Goal: Task Accomplishment & Management: Manage account settings

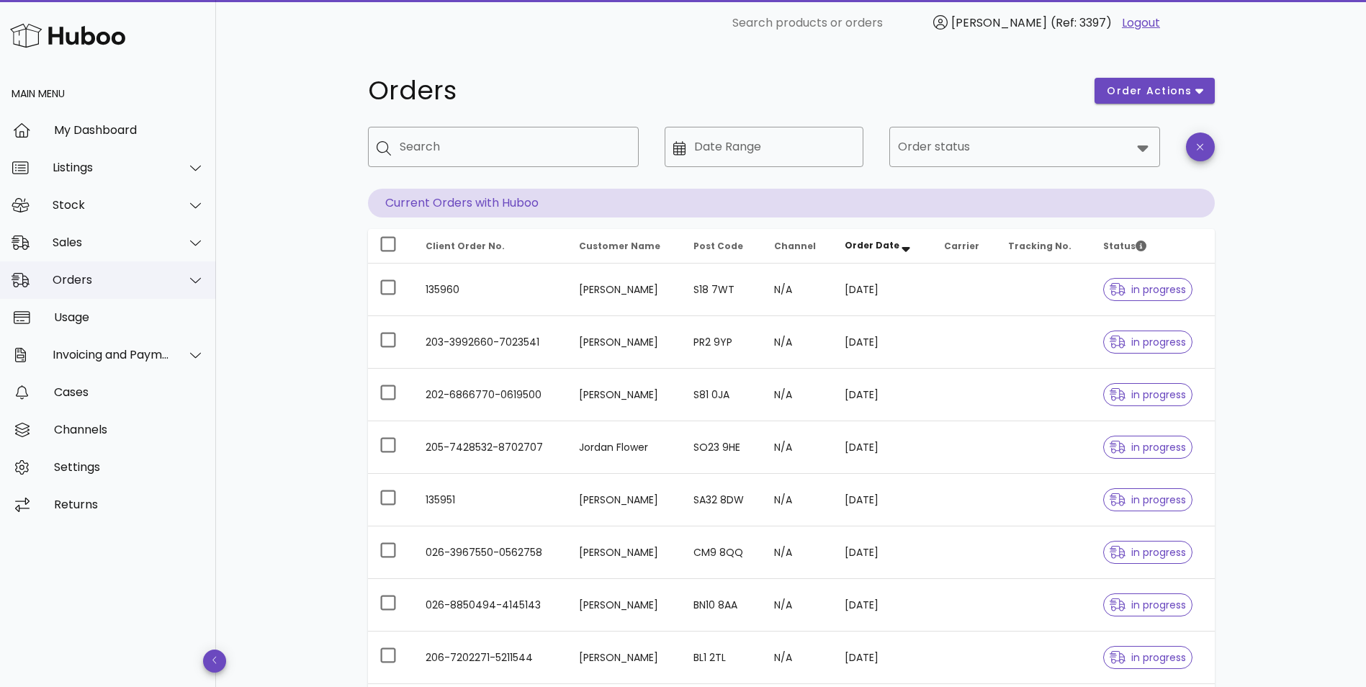
drag, startPoint x: 0, startPoint y: 0, endPoint x: 84, endPoint y: 284, distance: 295.7
click at [83, 282] on div "Orders" at bounding box center [111, 280] width 117 height 14
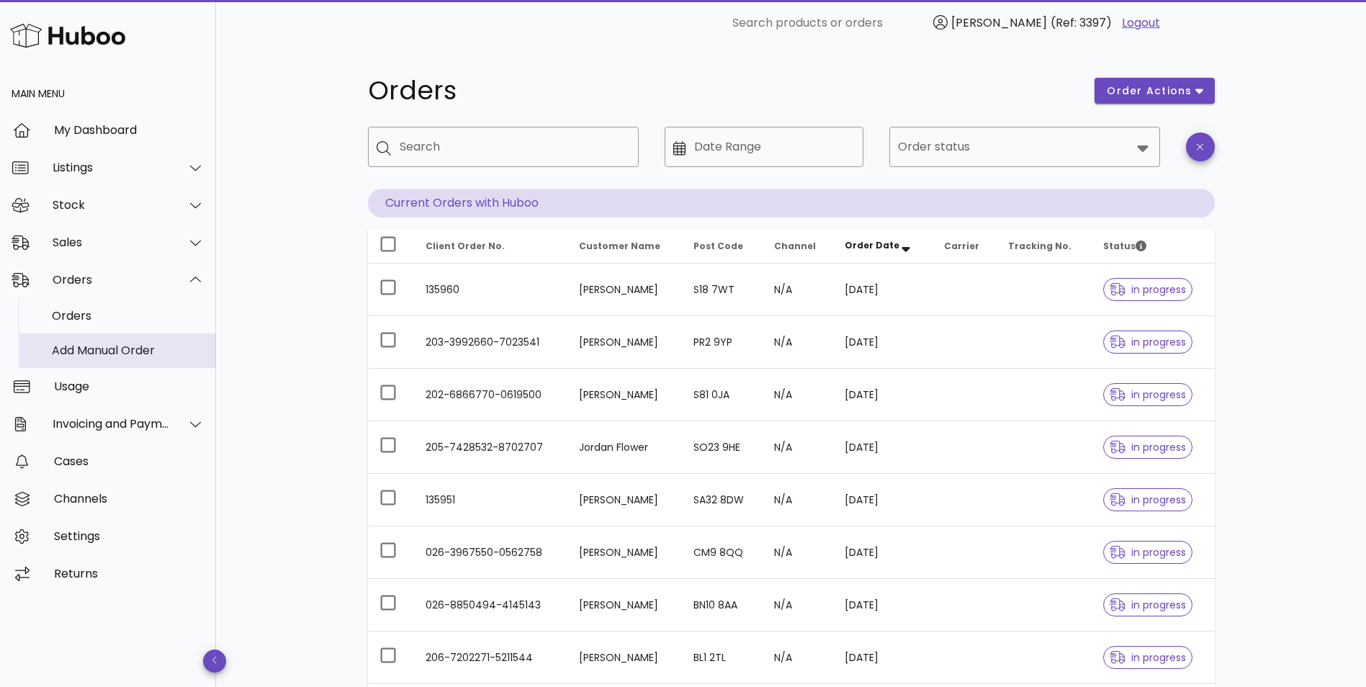
click at [84, 345] on div "Add Manual Order" at bounding box center [128, 350] width 153 height 14
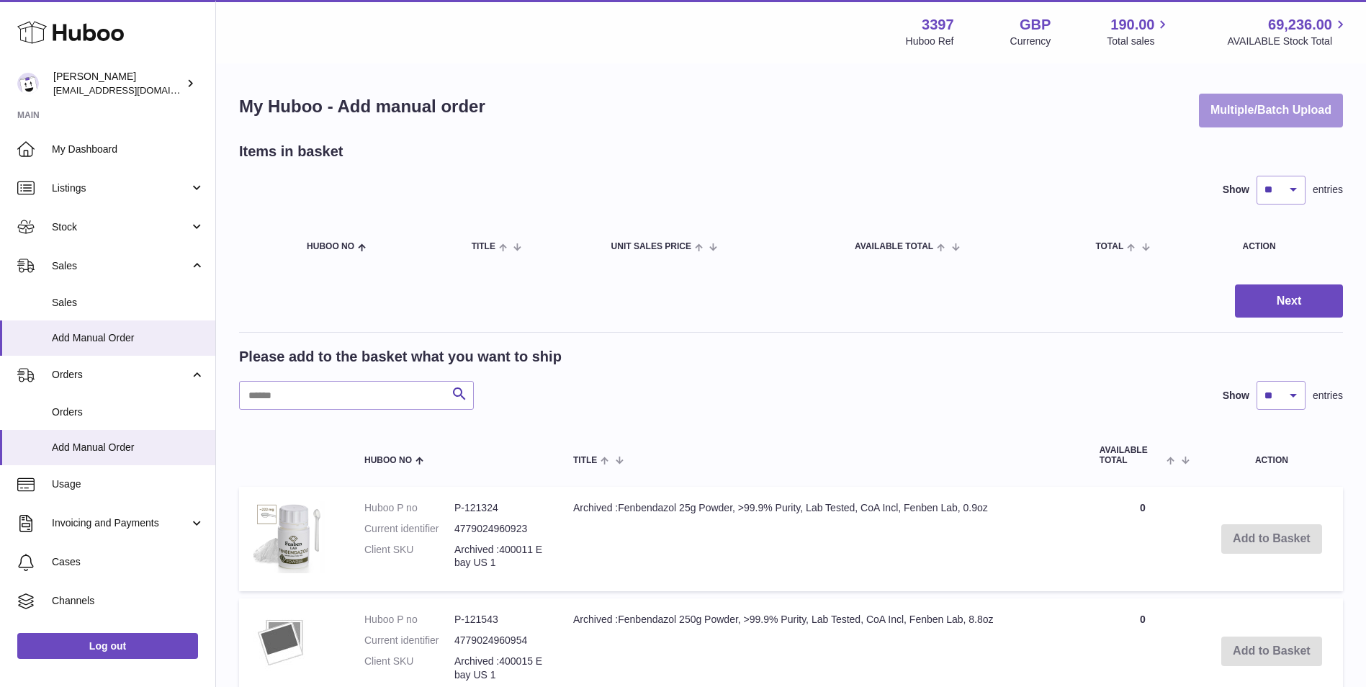
click at [1238, 108] on button "Multiple/Batch Upload" at bounding box center [1271, 111] width 144 height 34
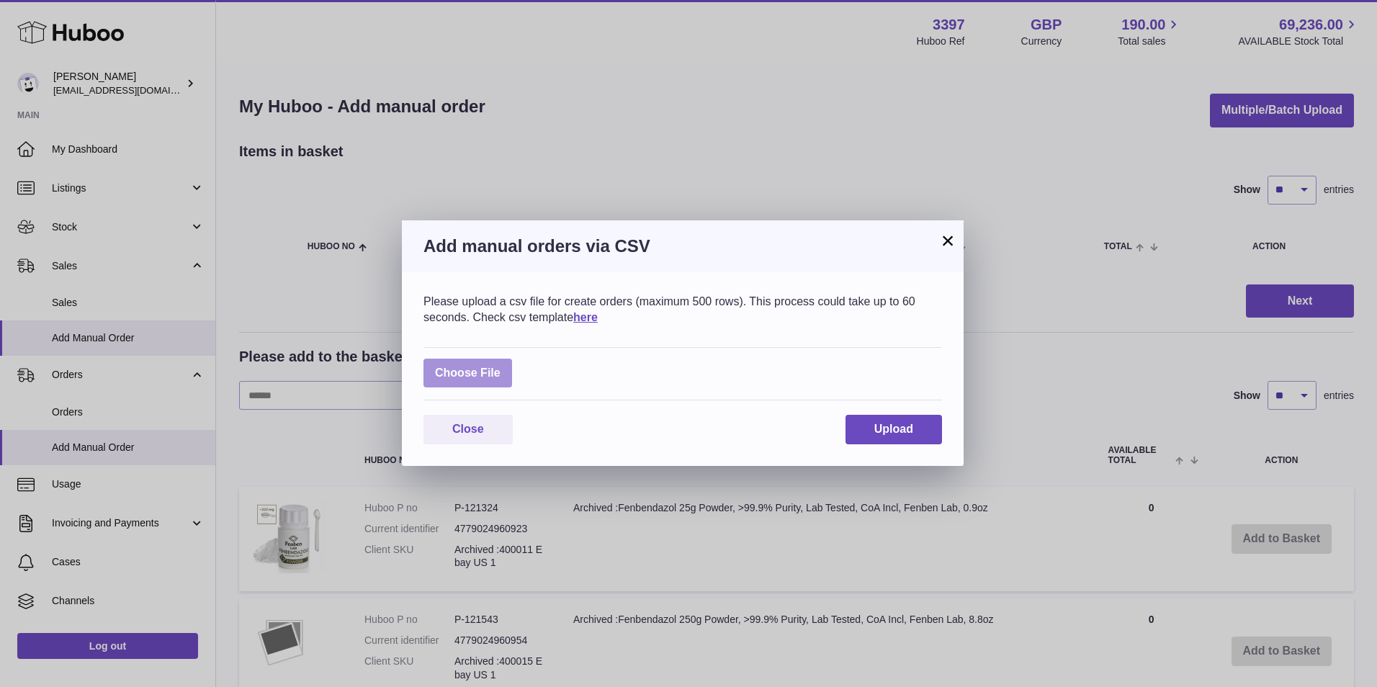
click at [492, 372] on label at bounding box center [467, 374] width 89 height 30
click at [500, 366] on input "file" at bounding box center [500, 366] width 1 height 1
type input "**********"
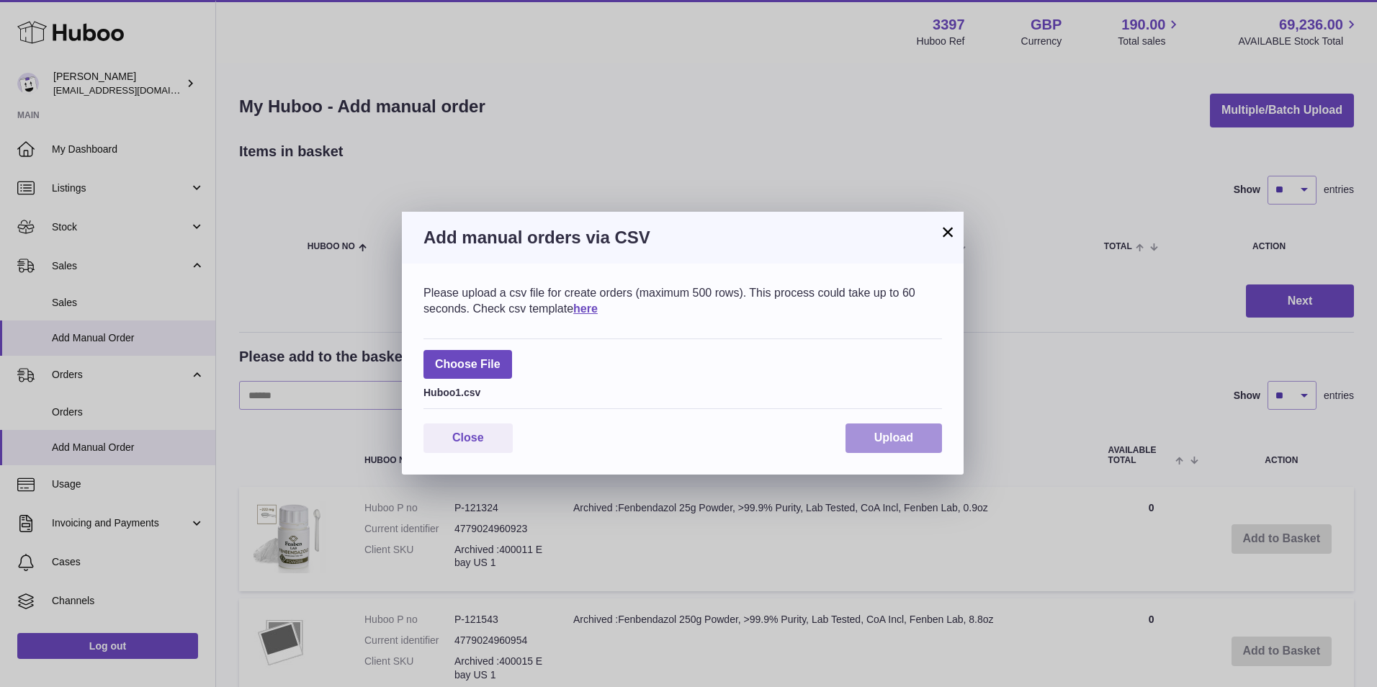
click at [867, 437] on button "Upload" at bounding box center [893, 438] width 96 height 30
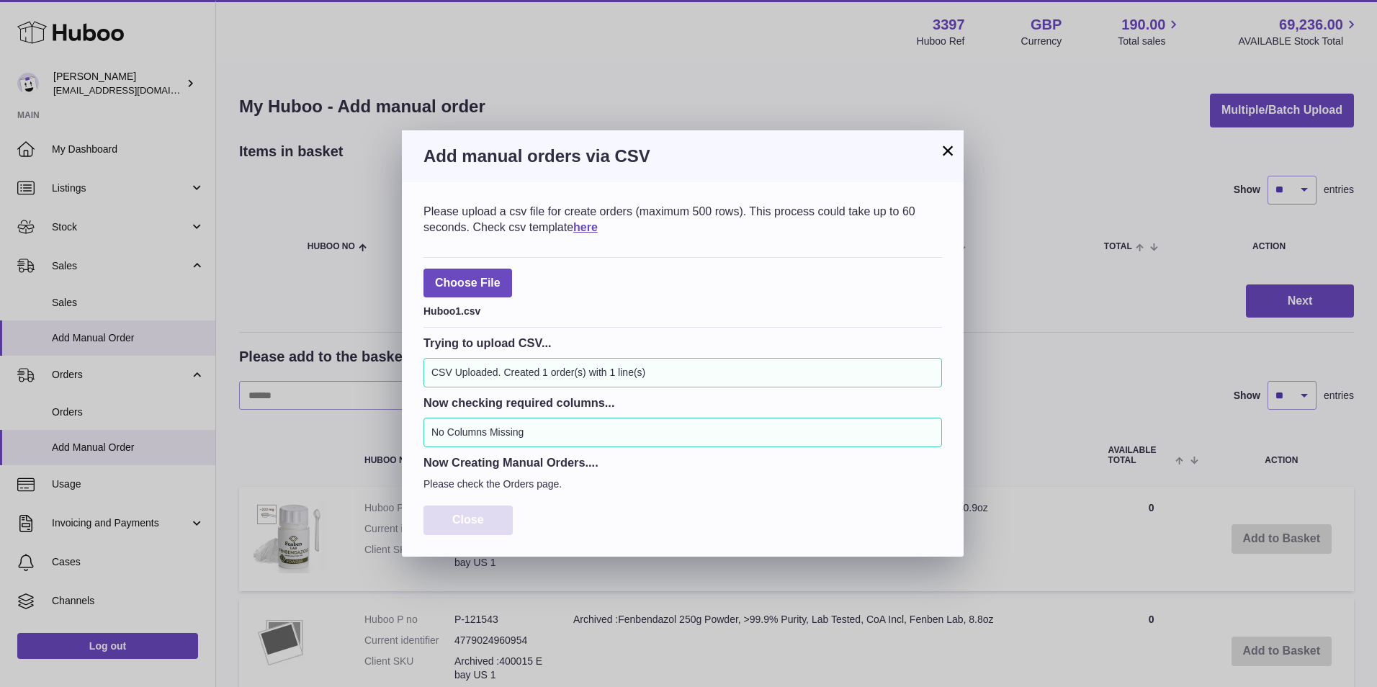
click at [462, 517] on span "Close" at bounding box center [468, 519] width 32 height 12
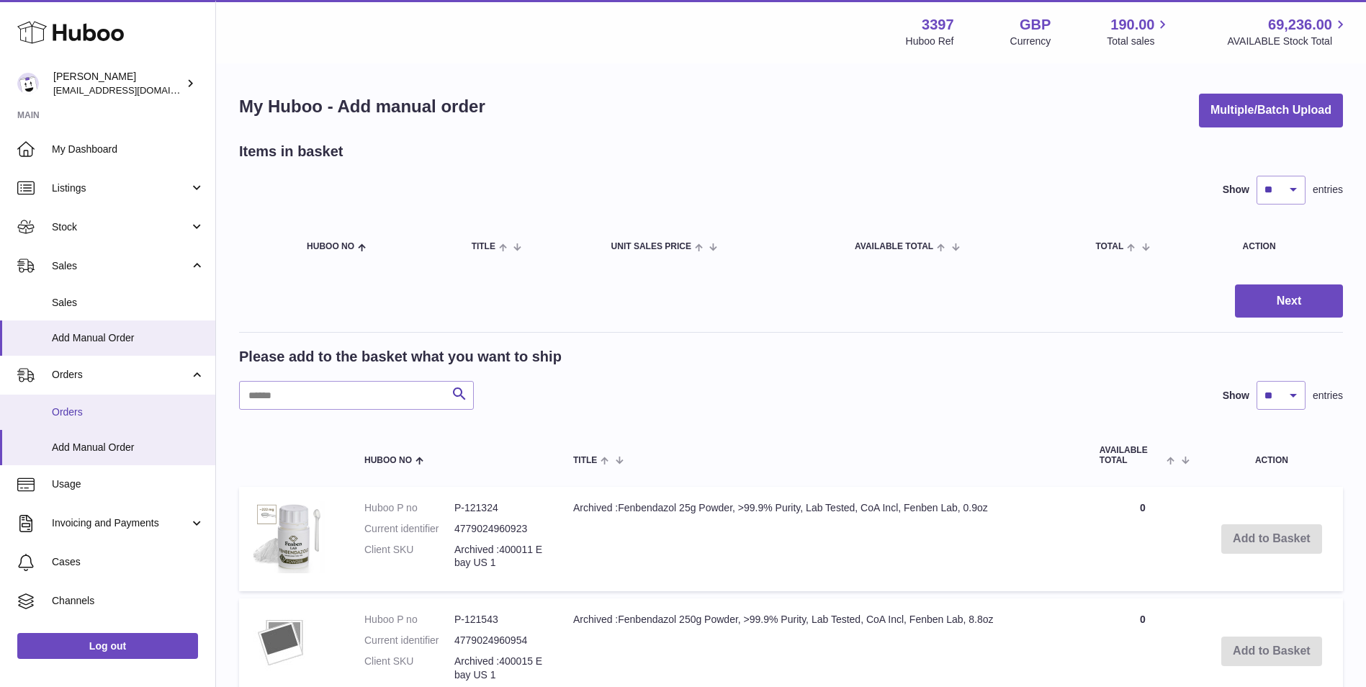
click at [71, 409] on span "Orders" at bounding box center [128, 412] width 153 height 14
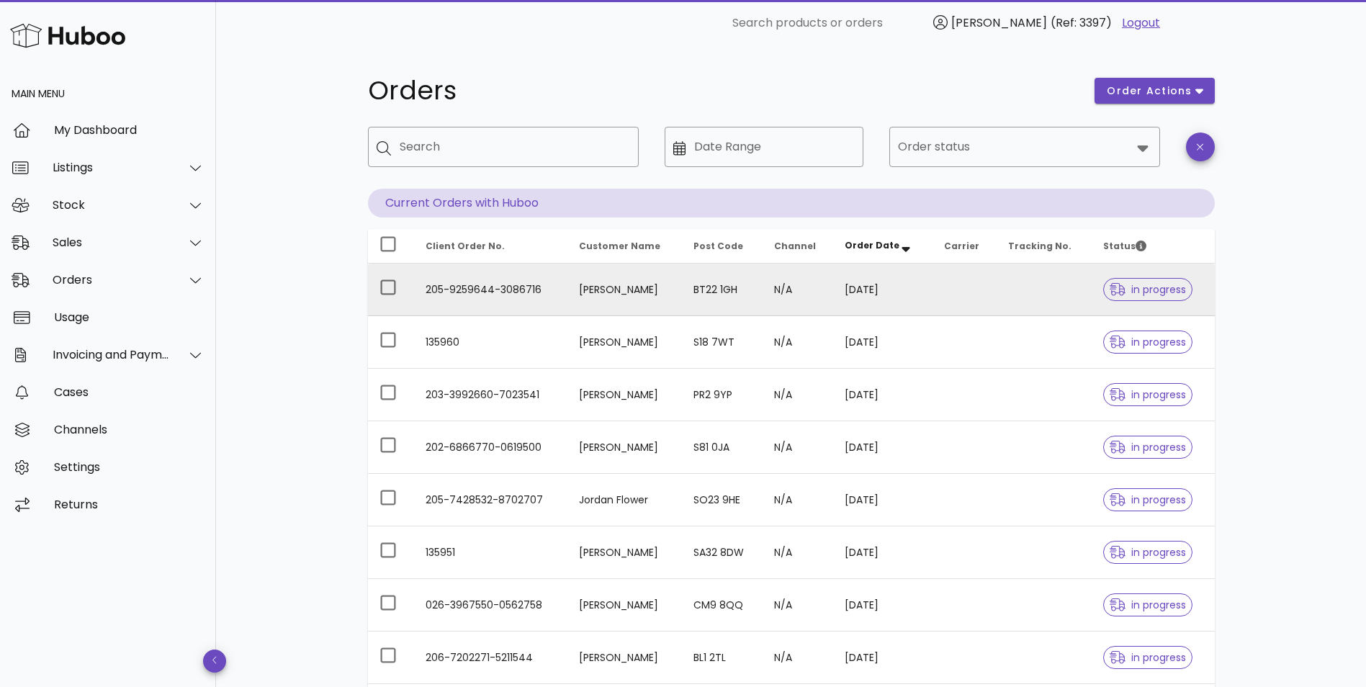
click at [576, 300] on td "[PERSON_NAME]" at bounding box center [624, 290] width 114 height 53
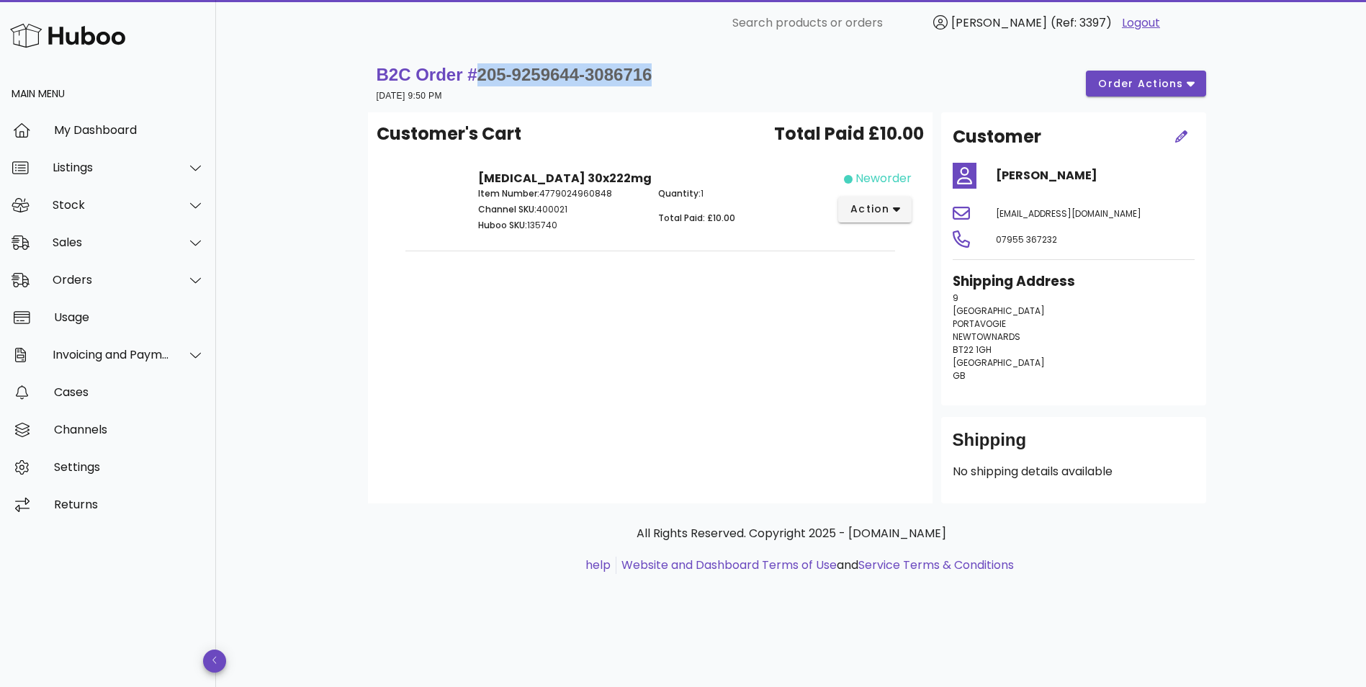
drag, startPoint x: 659, startPoint y: 73, endPoint x: 478, endPoint y: 71, distance: 180.7
click at [478, 71] on div "B2C Order # 205-9259644-3086716 [DATE] 9:50 PM order actions" at bounding box center [791, 83] width 829 height 40
copy span "205-9259644-3086716"
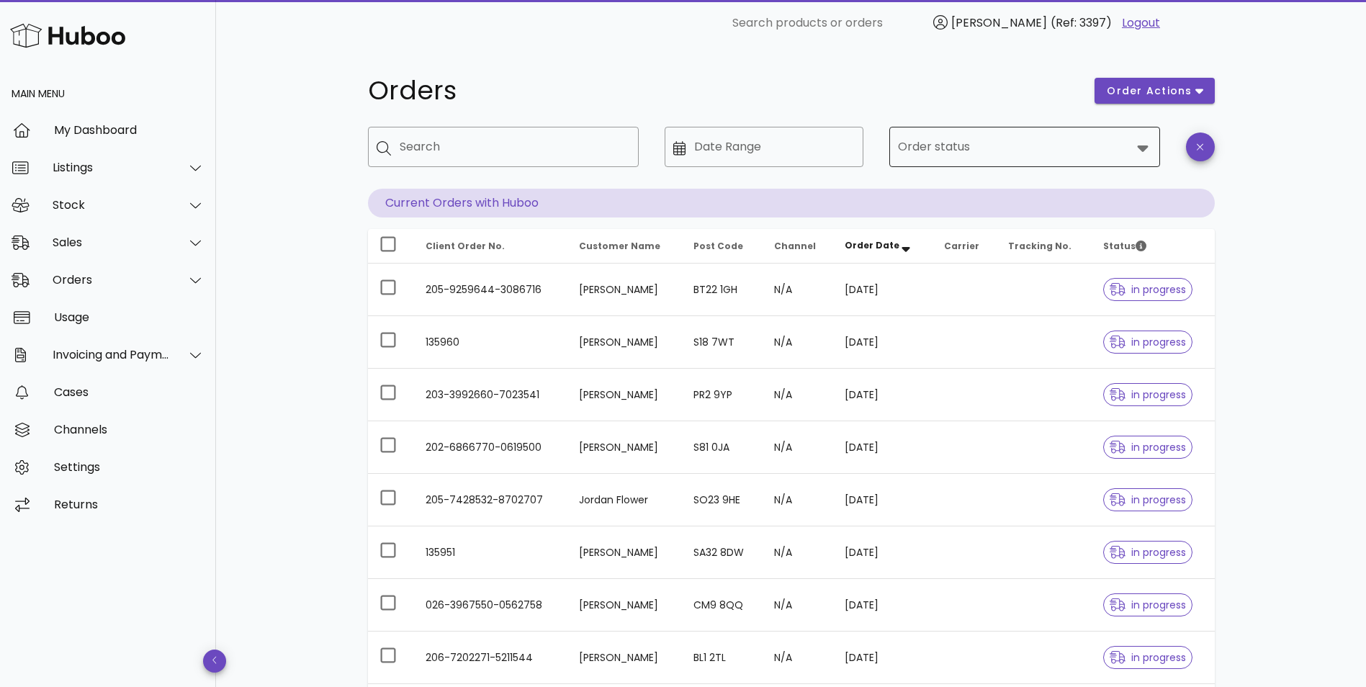
click at [968, 152] on input "Order status" at bounding box center [1014, 146] width 233 height 23
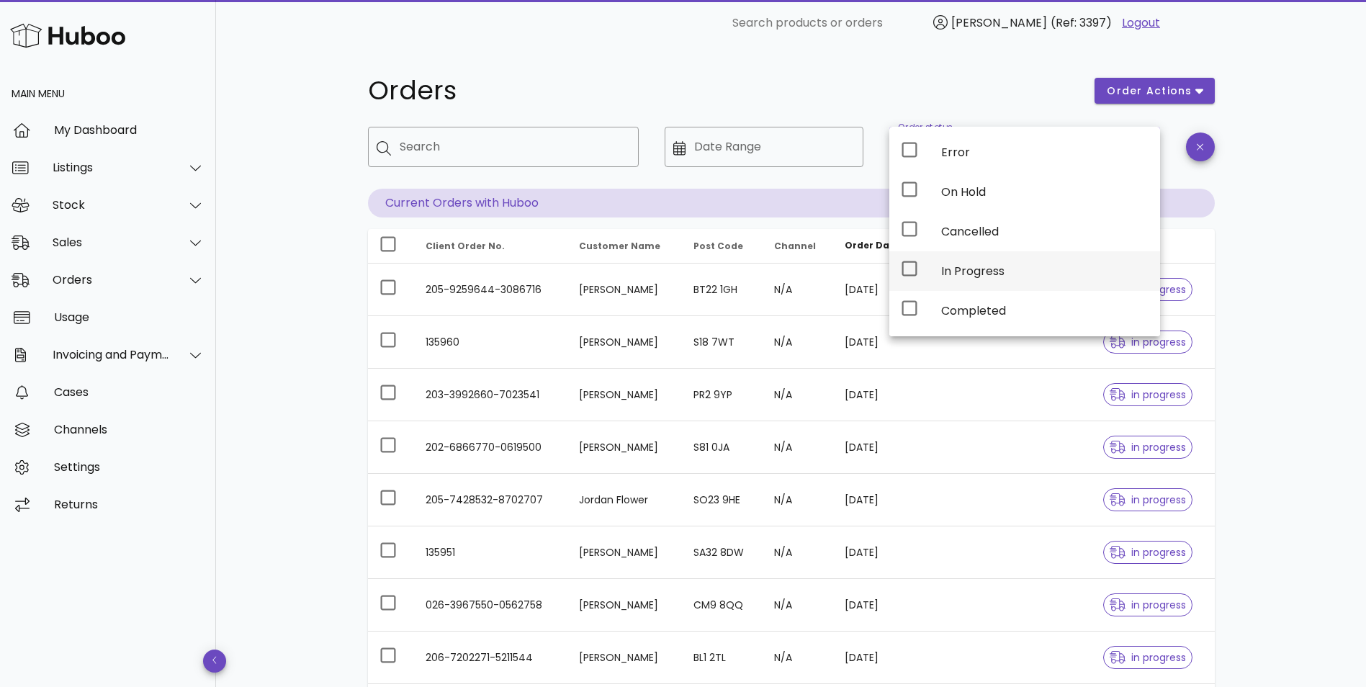
click at [963, 270] on div "In Progress" at bounding box center [1044, 271] width 207 height 14
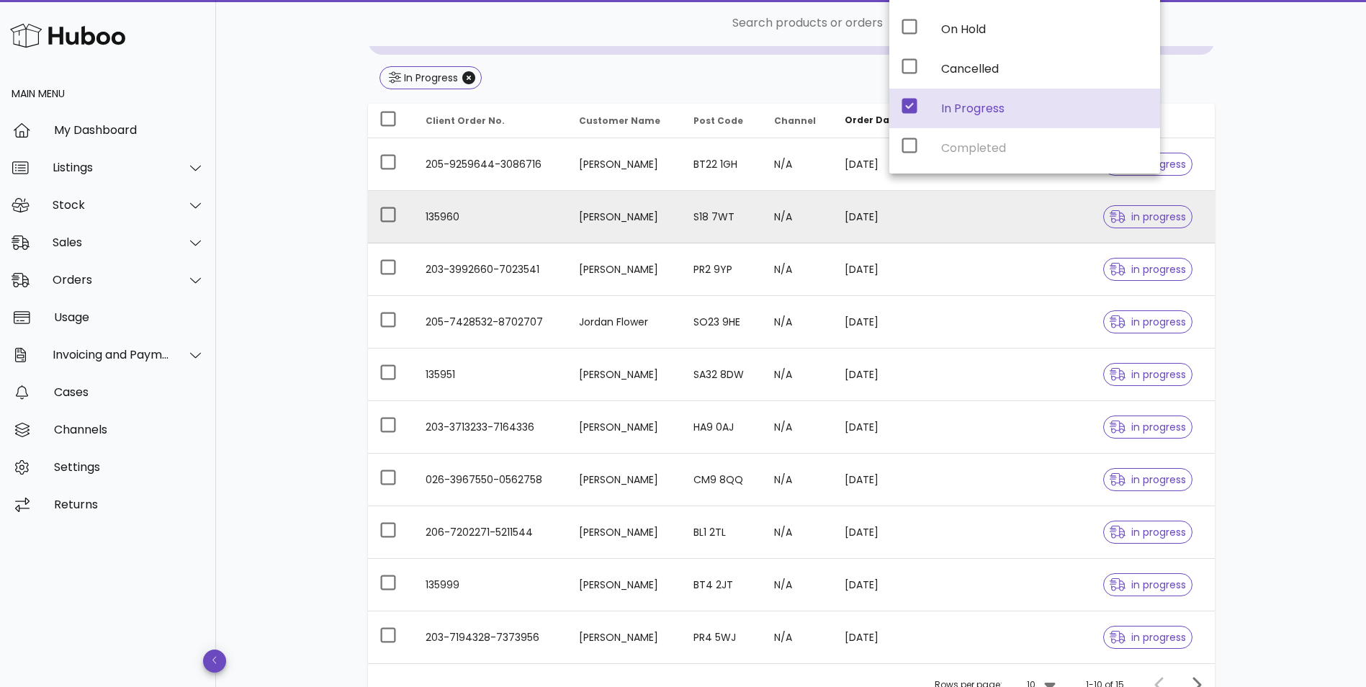
scroll to position [298, 0]
